Goal: Answer question/provide support: Share knowledge or assist other users

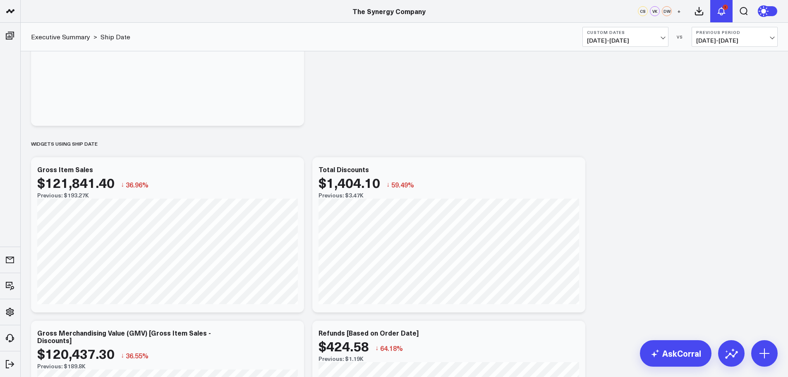
click at [724, 7] on div "1" at bounding box center [725, 7] width 5 height 5
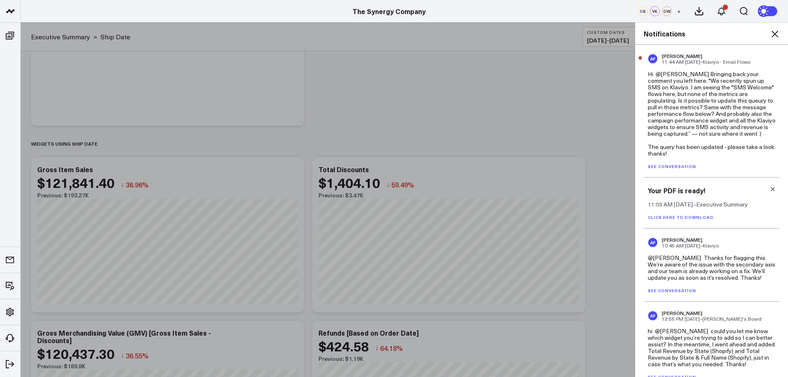
click at [671, 162] on div "AF [PERSON_NAME] 11:44 AM [DATE] – Klaviyo - Email Flows Hi @[PERSON_NAME] Brin…" at bounding box center [712, 111] width 136 height 133
click at [670, 166] on link "See conversation" at bounding box center [672, 166] width 48 height 6
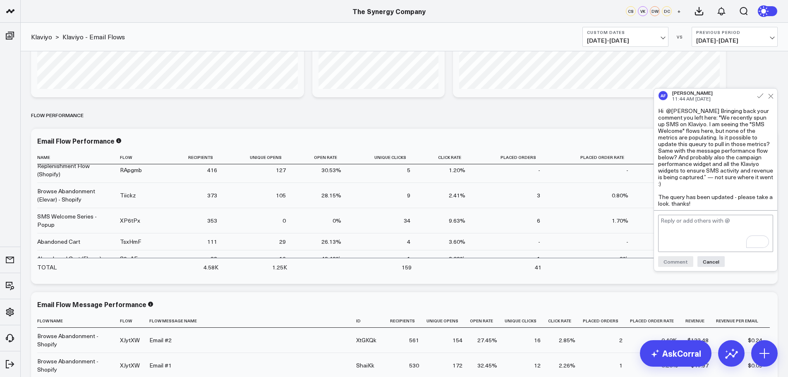
scroll to position [4, 0]
click at [761, 96] on icon at bounding box center [760, 95] width 6 height 5
